Goal: Task Accomplishment & Management: Complete application form

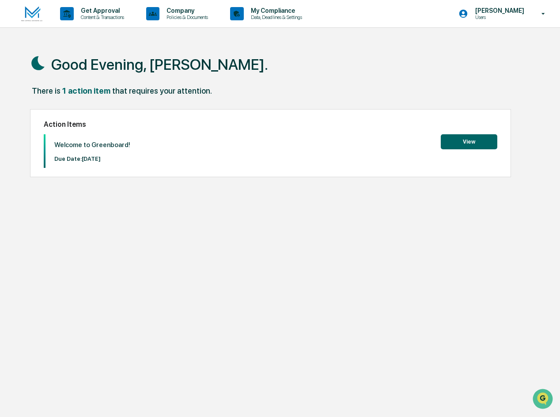
click at [451, 144] on button "View" at bounding box center [468, 141] width 56 height 15
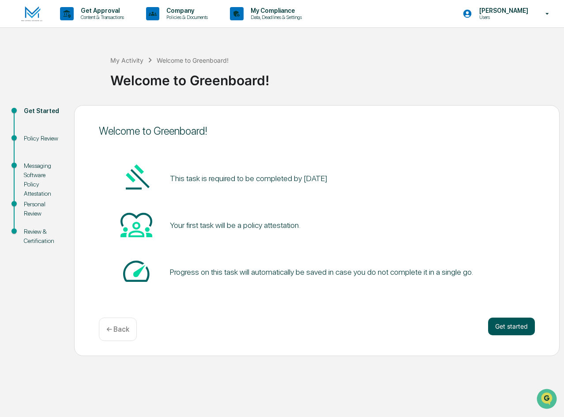
click at [511, 323] on button "Get started" at bounding box center [511, 326] width 47 height 18
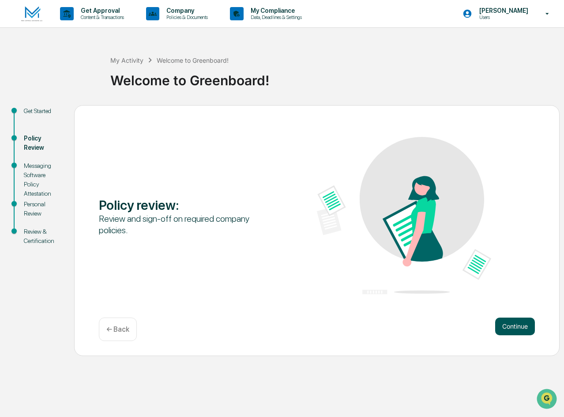
click at [523, 325] on button "Continue" at bounding box center [515, 326] width 40 height 18
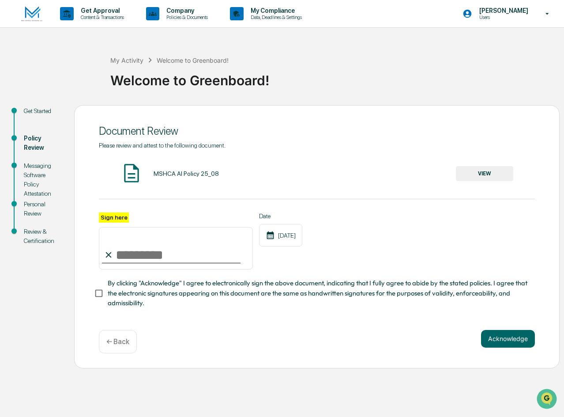
click at [120, 254] on input "Sign here" at bounding box center [176, 248] width 154 height 42
type input "**********"
click at [523, 339] on button "Acknowledge" at bounding box center [508, 339] width 54 height 18
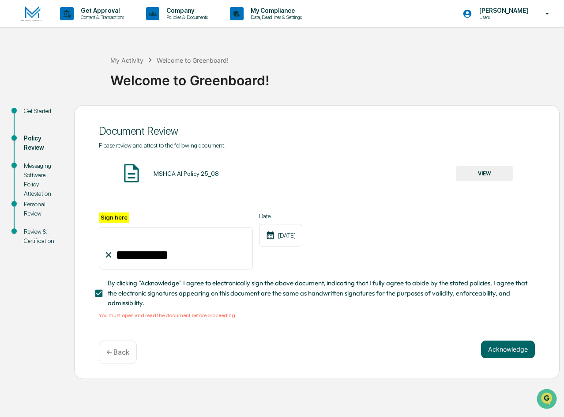
click at [181, 169] on div "MSHCA AI Policy 25_08 VIEW" at bounding box center [317, 173] width 436 height 23
click at [476, 172] on button "VIEW" at bounding box center [484, 173] width 57 height 15
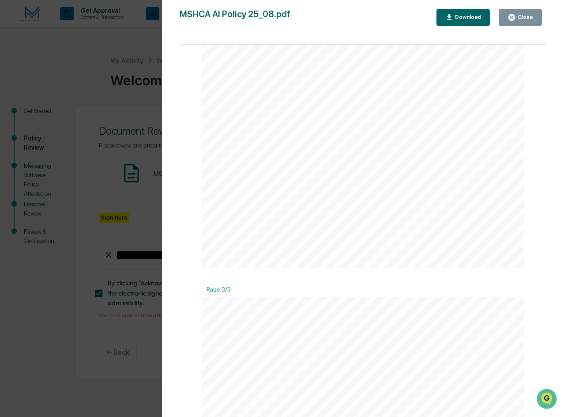
scroll to position [662, 0]
click at [111, 180] on div "Version History [DATE] 02:10 PM [PERSON_NAME] MSHCA AI Policy 25_08.pdf Close D…" at bounding box center [282, 208] width 564 height 417
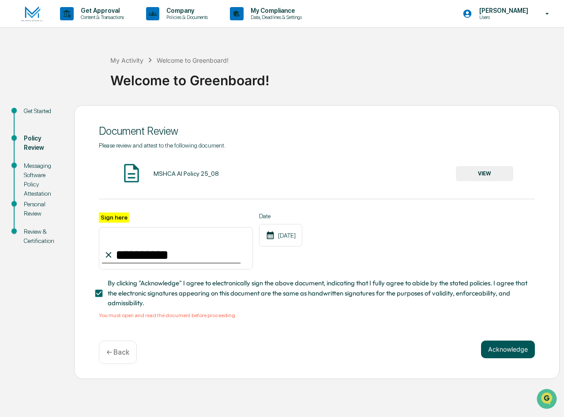
click at [508, 351] on button "Acknowledge" at bounding box center [508, 349] width 54 height 18
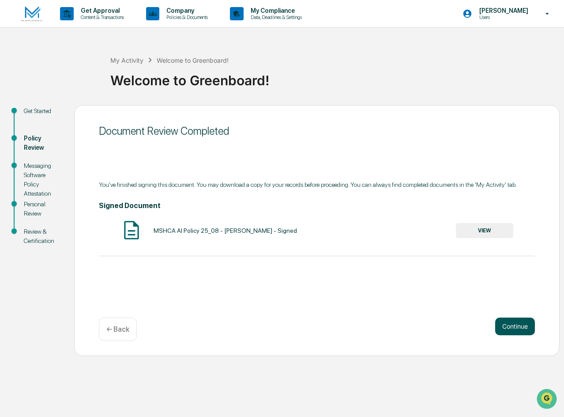
click at [520, 324] on button "Continue" at bounding box center [515, 326] width 40 height 18
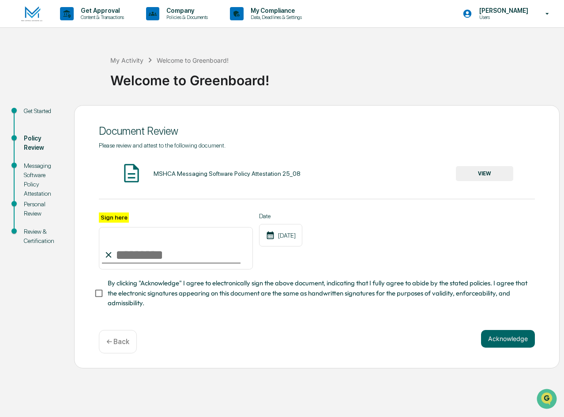
click at [152, 253] on input "Sign here" at bounding box center [176, 248] width 154 height 42
type input "**********"
click at [195, 173] on div "MSHCA Messaging Software Policy Attestation 25_08" at bounding box center [227, 173] width 147 height 7
click at [513, 172] on button "VIEW" at bounding box center [484, 173] width 57 height 15
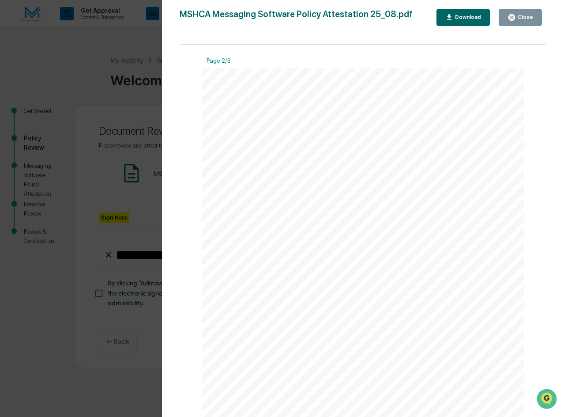
scroll to position [441, 0]
click at [121, 313] on div "Version History [DATE] 02:11 PM [PERSON_NAME] MSHCA Messaging Software Policy A…" at bounding box center [282, 208] width 564 height 417
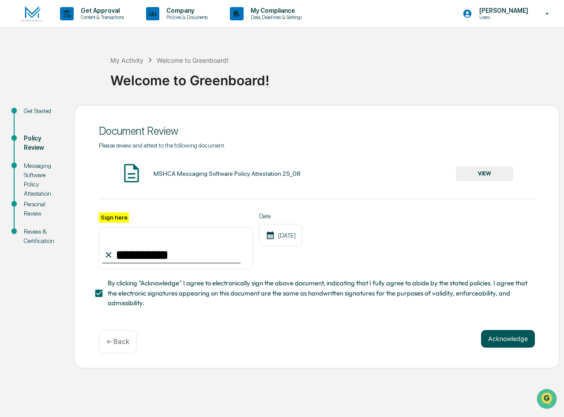
click at [523, 341] on button "Acknowledge" at bounding box center [508, 339] width 54 height 18
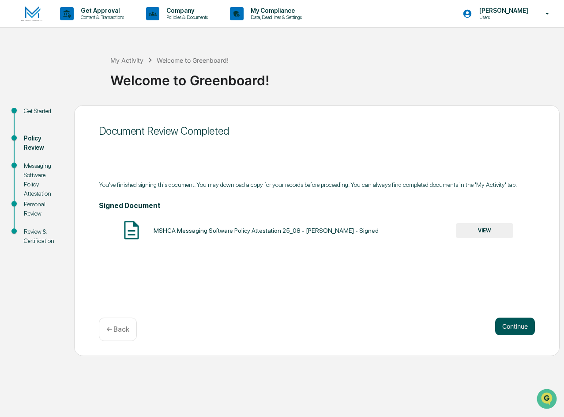
click at [513, 320] on button "Continue" at bounding box center [515, 326] width 40 height 18
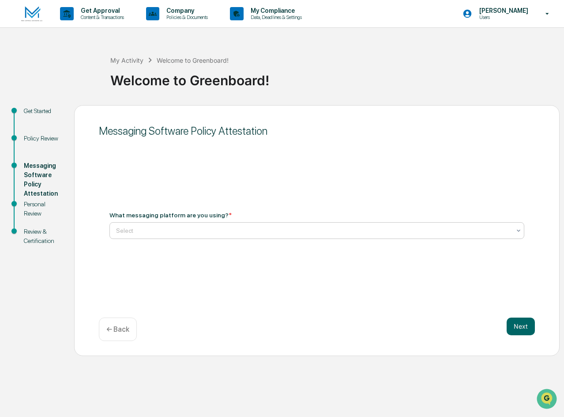
click at [172, 227] on div at bounding box center [313, 230] width 395 height 9
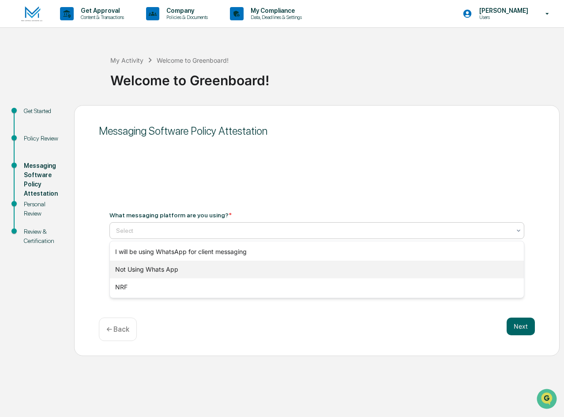
click at [200, 267] on div "Not Using Whats App" at bounding box center [317, 269] width 414 height 18
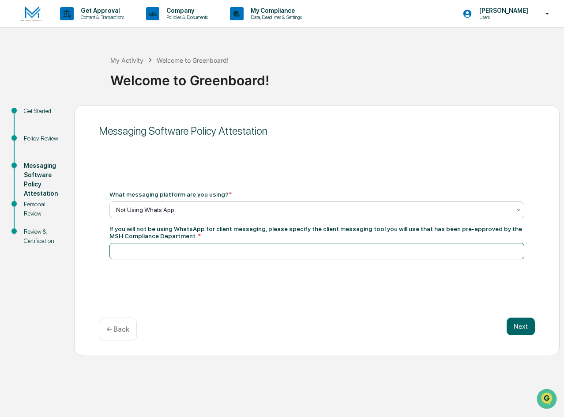
click at [208, 248] on input at bounding box center [316, 251] width 415 height 16
type input "**********"
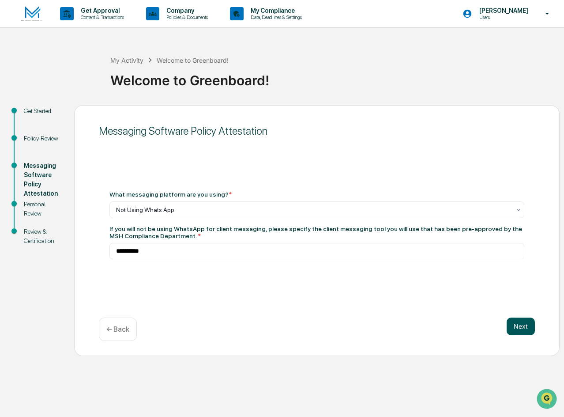
click at [518, 327] on button "Next" at bounding box center [521, 326] width 28 height 18
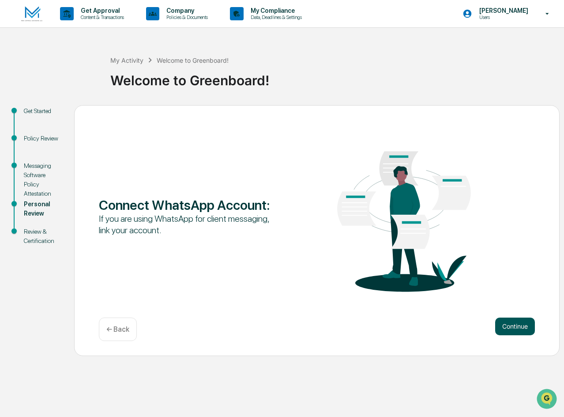
click at [511, 327] on button "Continue" at bounding box center [515, 326] width 40 height 18
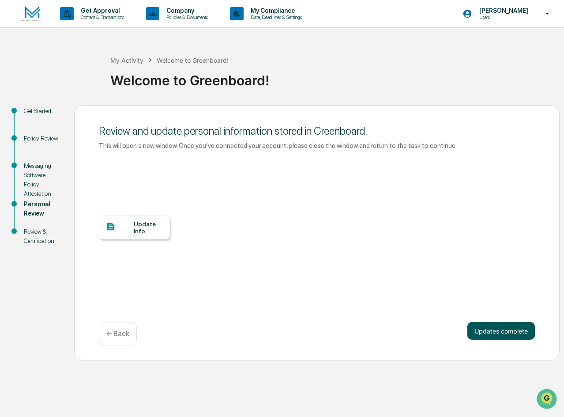
click at [511, 329] on button "Updates complete" at bounding box center [501, 331] width 68 height 18
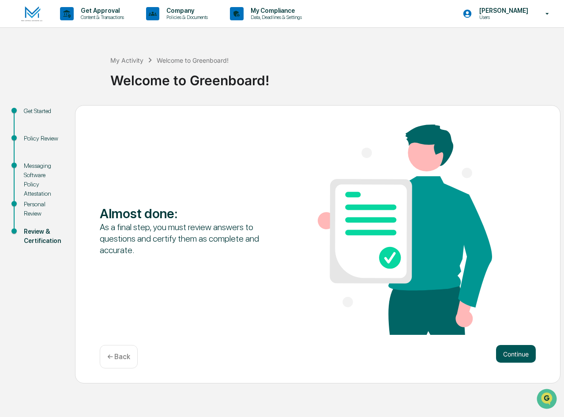
click at [526, 355] on button "Continue" at bounding box center [516, 354] width 40 height 18
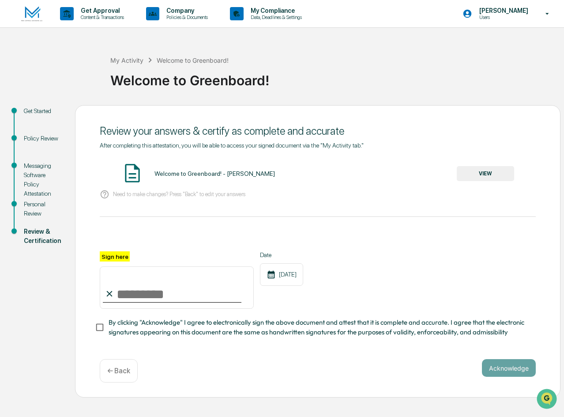
click at [485, 172] on button "VIEW" at bounding box center [485, 173] width 57 height 15
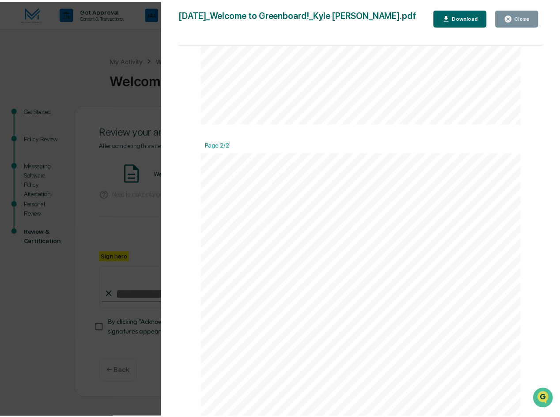
scroll to position [589, 0]
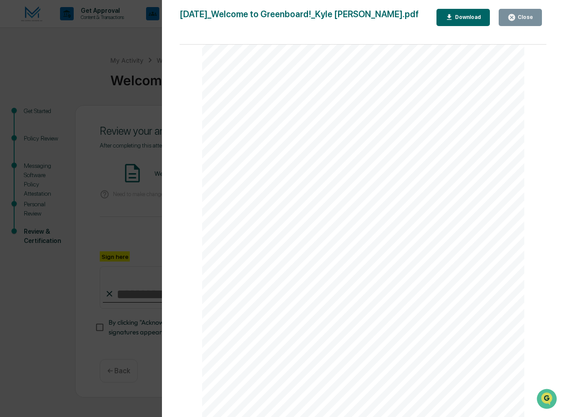
click at [537, 15] on button "Close" at bounding box center [520, 17] width 43 height 17
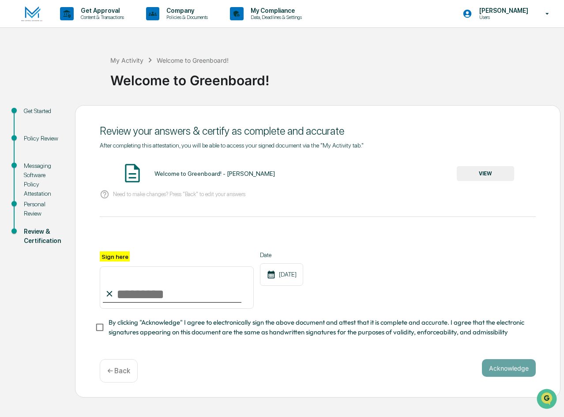
click at [134, 291] on input "Sign here" at bounding box center [177, 287] width 154 height 42
type input "**********"
click at [507, 366] on button "Acknowledge" at bounding box center [509, 368] width 54 height 18
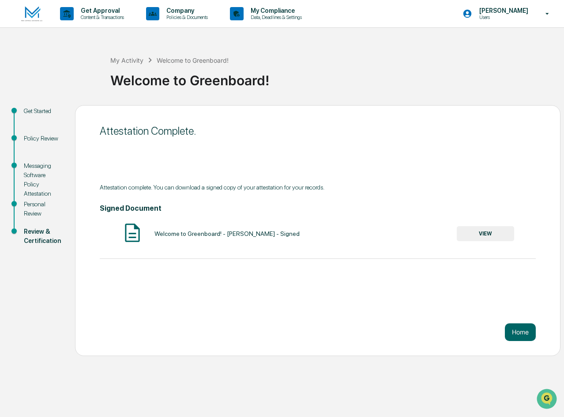
click at [31, 207] on div "Personal Review" at bounding box center [42, 208] width 37 height 19
click at [525, 331] on button "Home" at bounding box center [520, 332] width 31 height 18
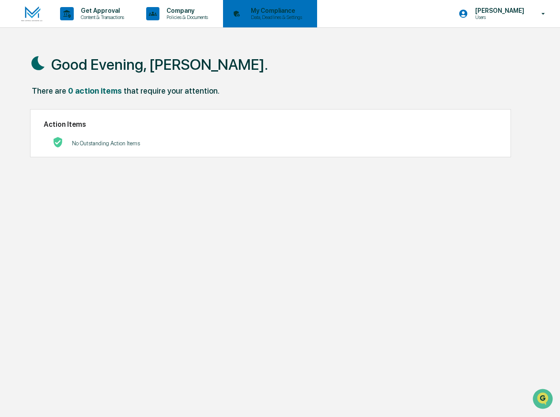
click at [293, 12] on p "My Compliance" at bounding box center [275, 10] width 63 height 7
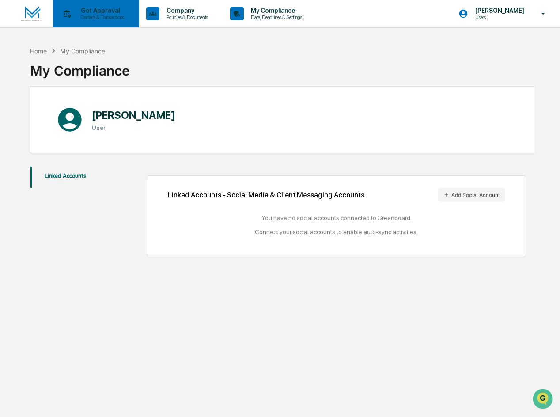
click at [109, 12] on p "Get Approval" at bounding box center [101, 10] width 55 height 7
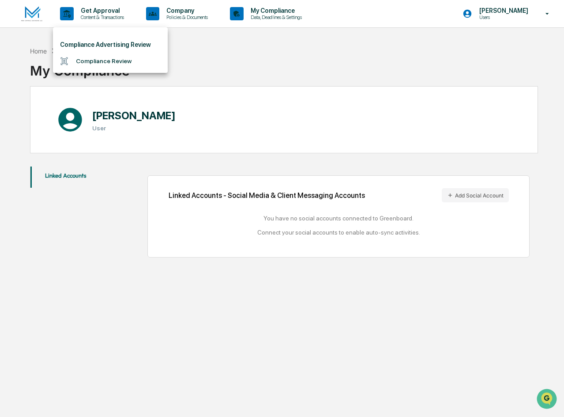
click at [38, 12] on div at bounding box center [282, 208] width 564 height 417
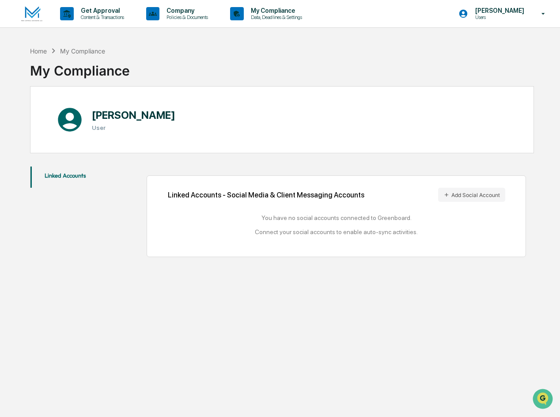
click at [31, 10] on img at bounding box center [31, 13] width 21 height 15
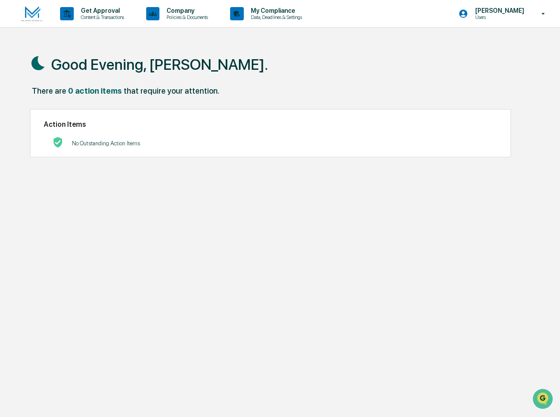
click at [463, 38] on div "Get Approval Content & Transactions Company Policies & Documents My Compliance …" at bounding box center [280, 229] width 560 height 459
